Goal: Submit feedback/report problem: Submit feedback/report problem

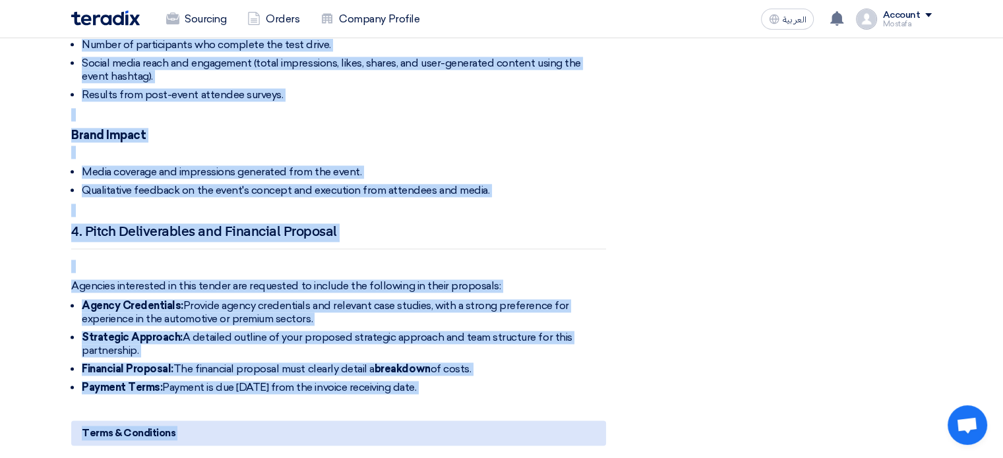
scroll to position [1770, 0]
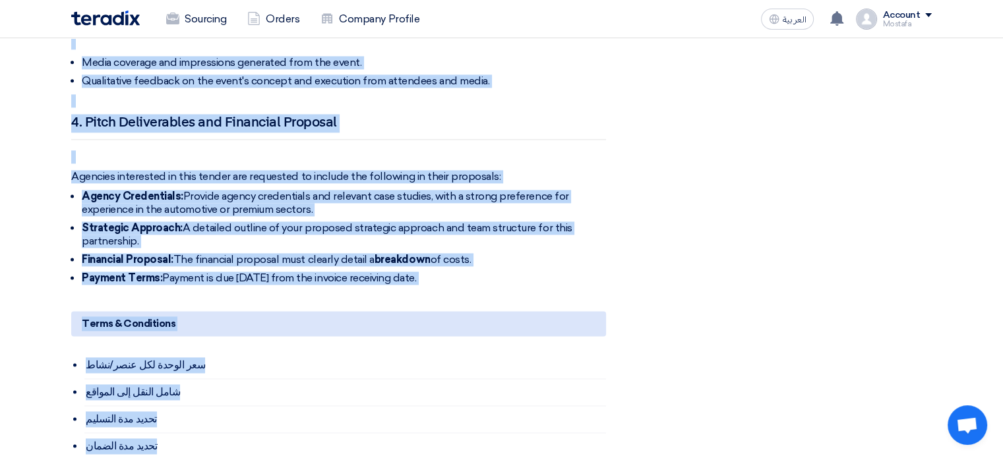
drag, startPoint x: 71, startPoint y: 102, endPoint x: 506, endPoint y: 245, distance: 458.0
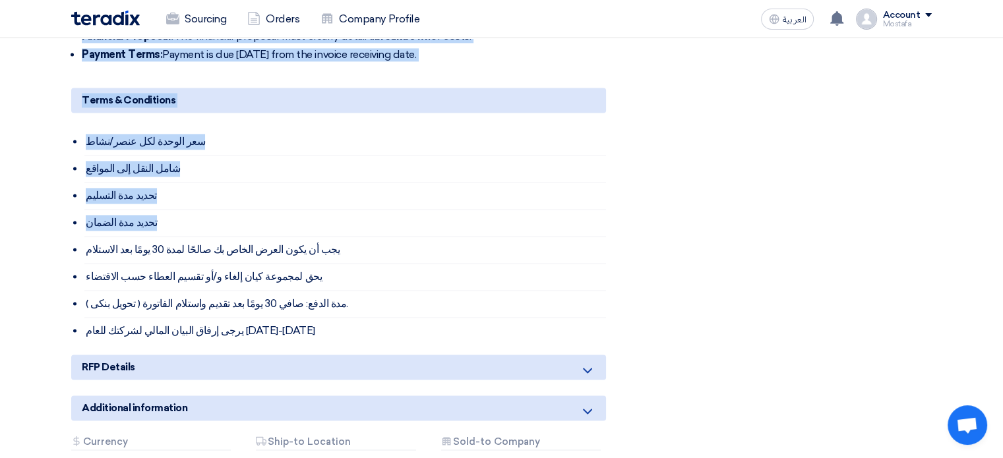
scroll to position [1994, 0]
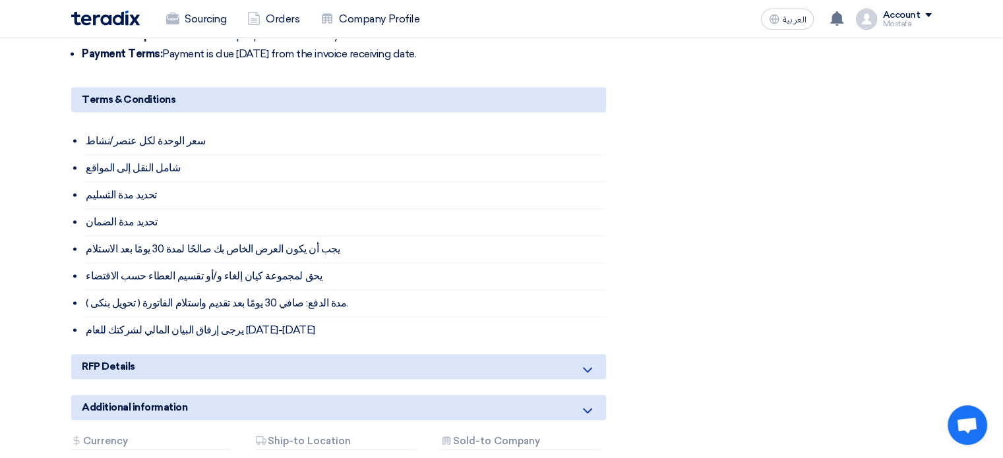
click at [594, 362] on icon at bounding box center [588, 370] width 16 height 16
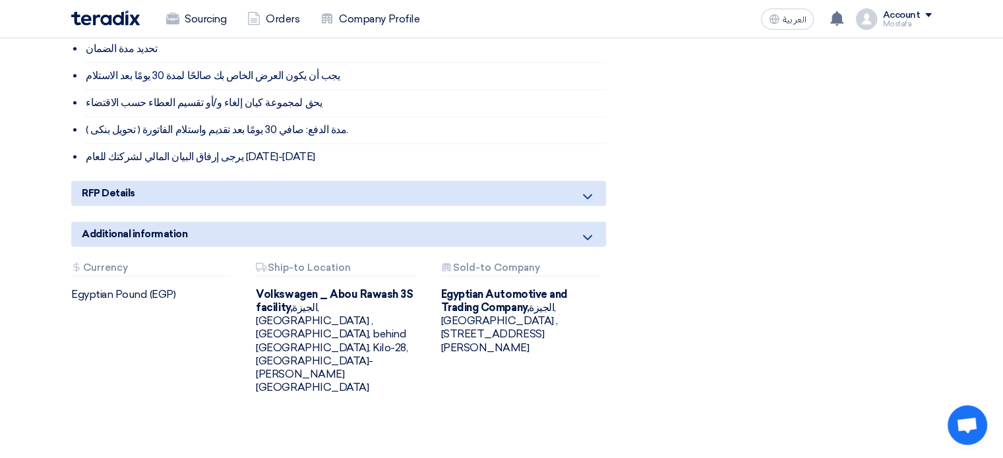
scroll to position [2169, 0]
click at [570, 180] on div "RFP Details" at bounding box center [338, 192] width 535 height 25
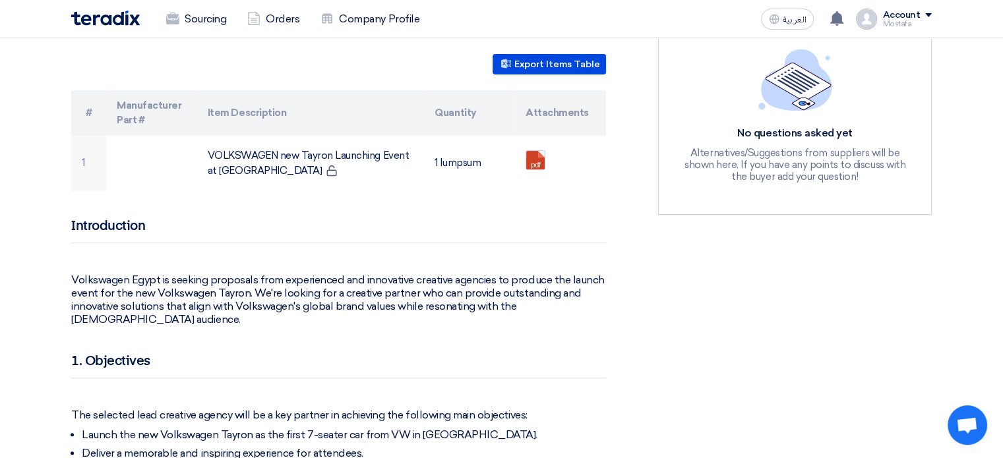
scroll to position [367, 0]
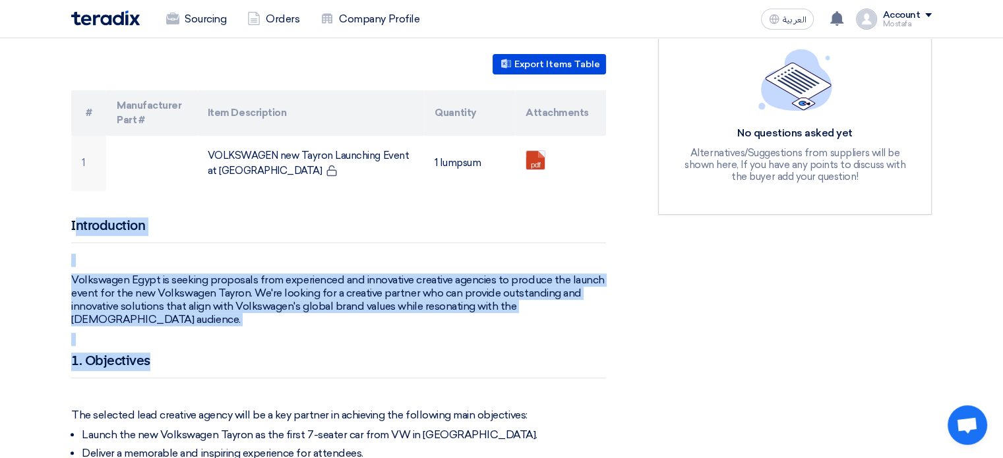
drag, startPoint x: 73, startPoint y: 202, endPoint x: 315, endPoint y: 326, distance: 271.4
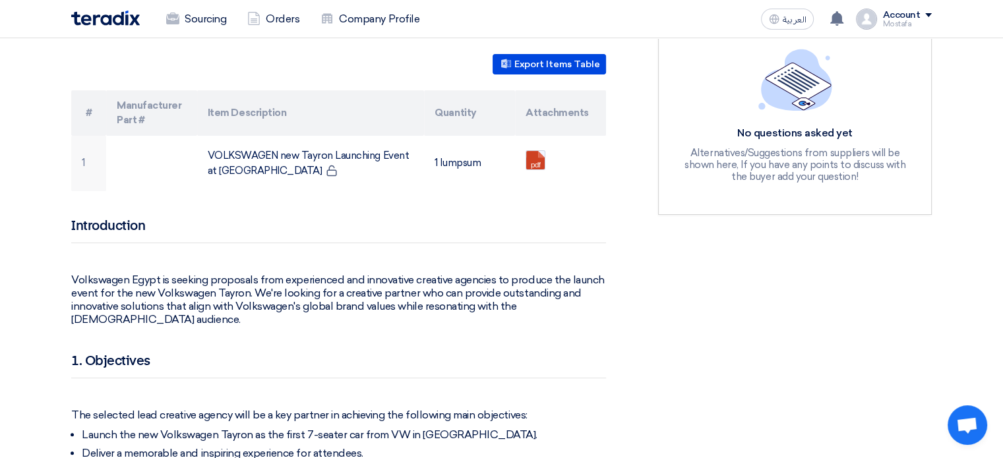
click at [71, 218] on h2 "Introduction" at bounding box center [338, 231] width 535 height 26
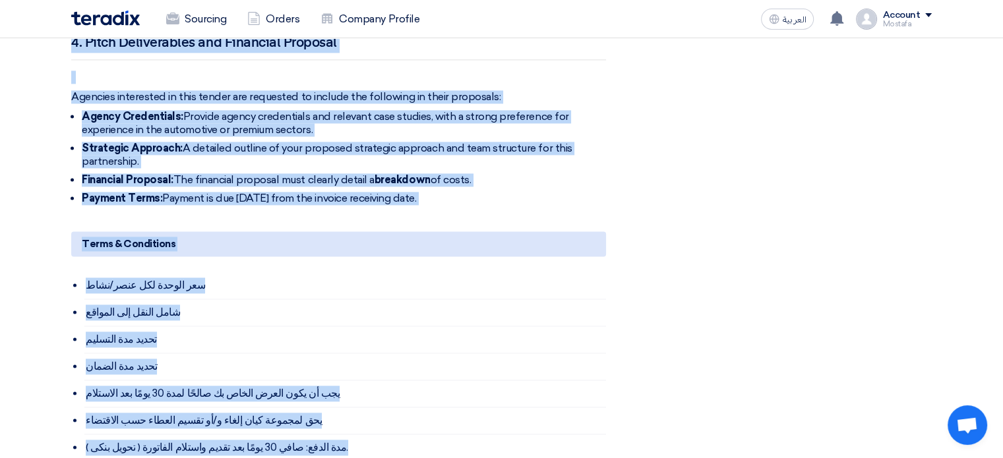
scroll to position [1903, 0]
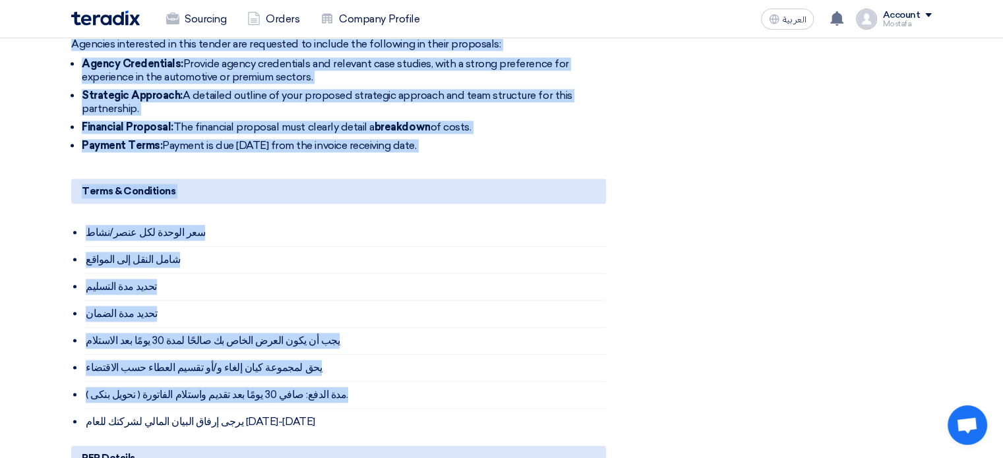
drag, startPoint x: 71, startPoint y: 203, endPoint x: 506, endPoint y: 114, distance: 444.3
copy div "Loremipsumdo Sitametcon Adipi el seddoei temporinc utla etdoloremag ali enimadm…"
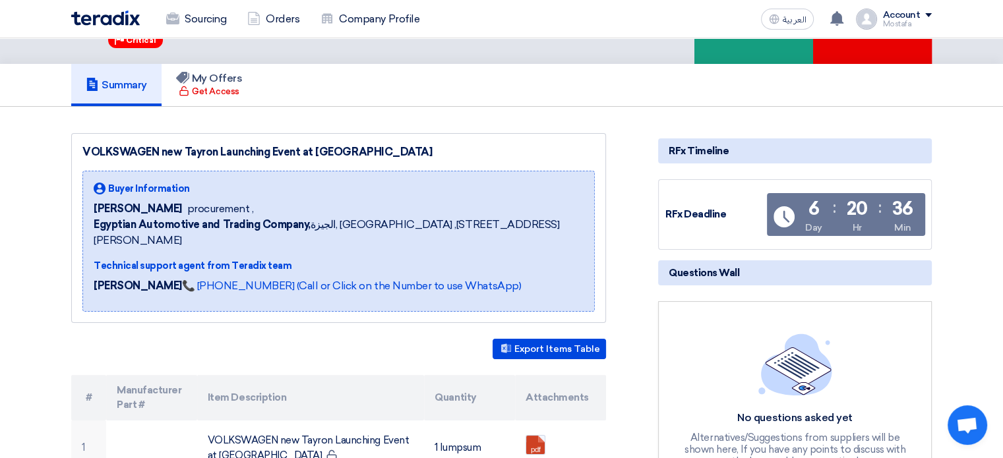
scroll to position [0, 0]
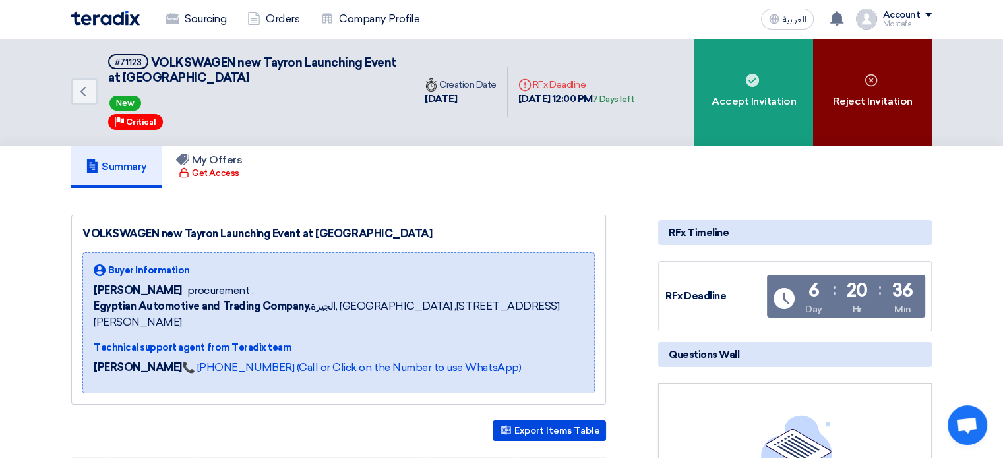
click at [871, 77] on icon at bounding box center [871, 80] width 13 height 13
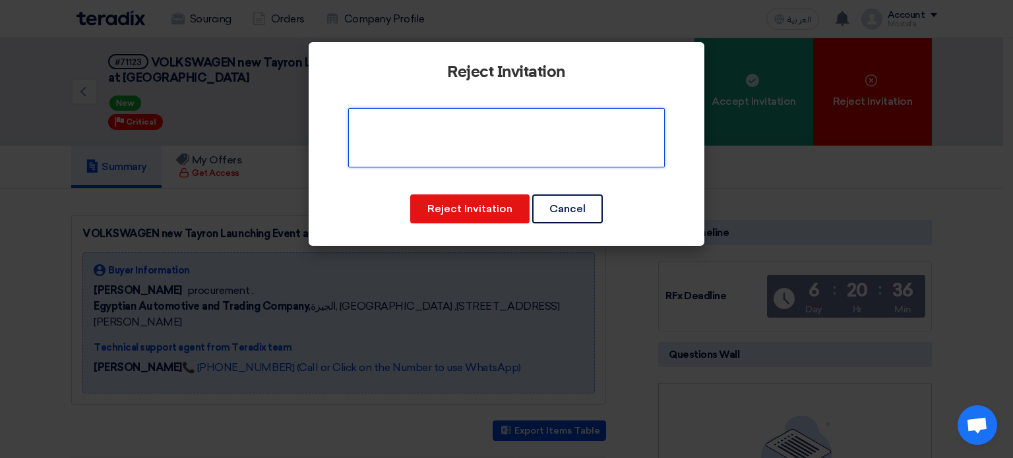
click at [491, 119] on textarea at bounding box center [506, 137] width 317 height 59
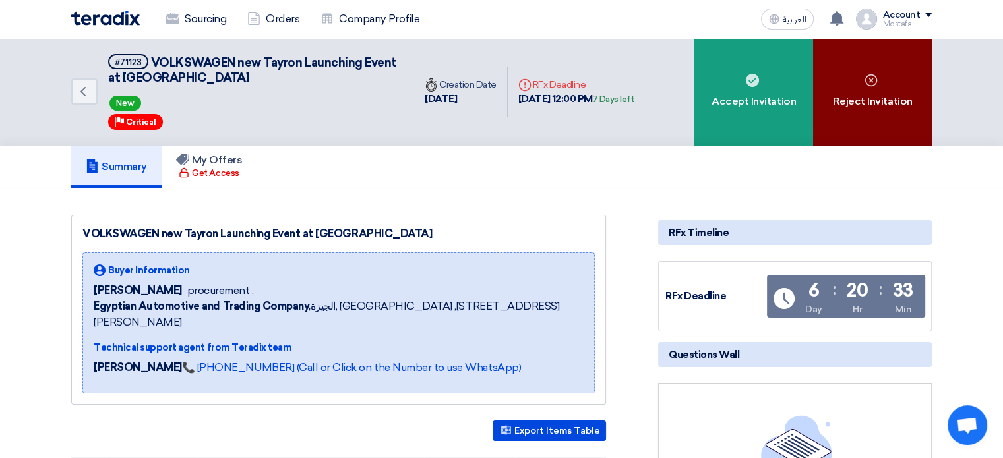
click at [871, 88] on div "Reject Invitation" at bounding box center [872, 92] width 119 height 108
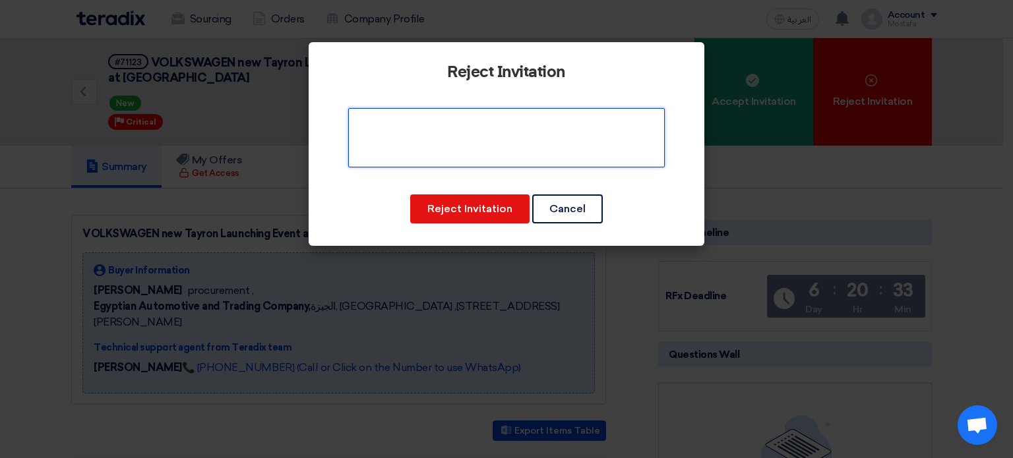
click at [467, 123] on textarea at bounding box center [506, 137] width 317 height 59
click at [506, 125] on textarea at bounding box center [506, 137] width 317 height 59
click at [576, 123] on textarea at bounding box center [506, 137] width 317 height 59
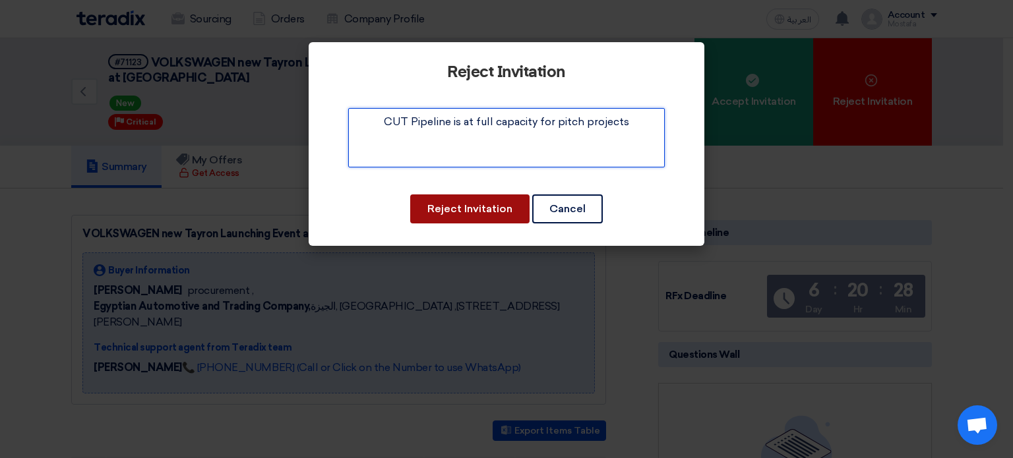
type textarea "CUT Pipeline is at full capacity for pitch projects"
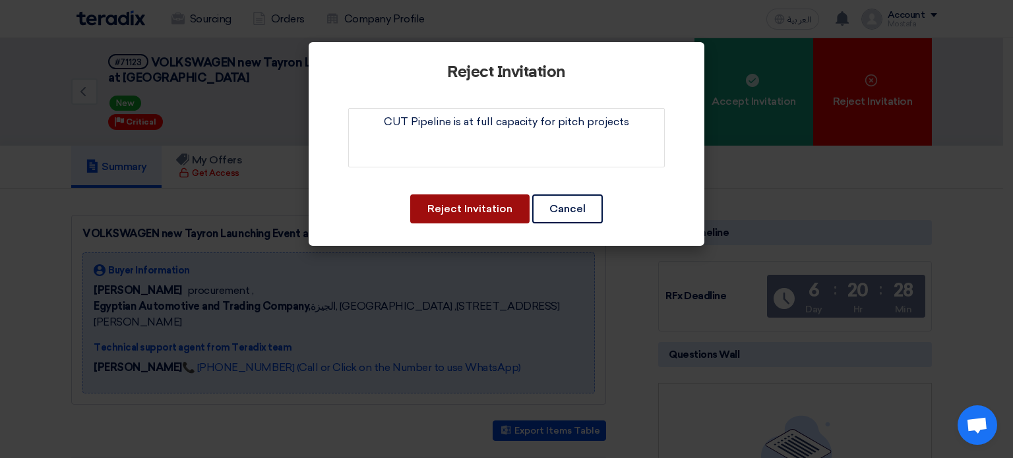
click at [464, 209] on button "Reject Invitation" at bounding box center [469, 209] width 119 height 29
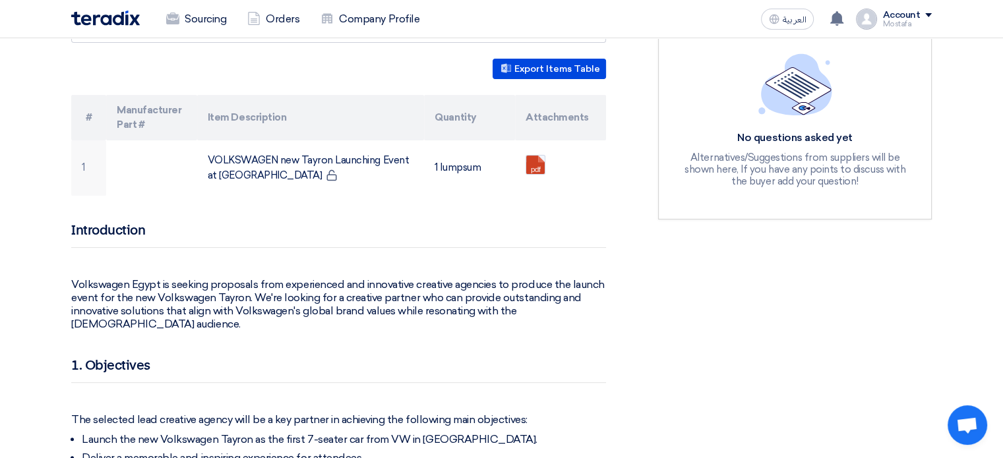
scroll to position [369, 0]
